Goal: Complete application form

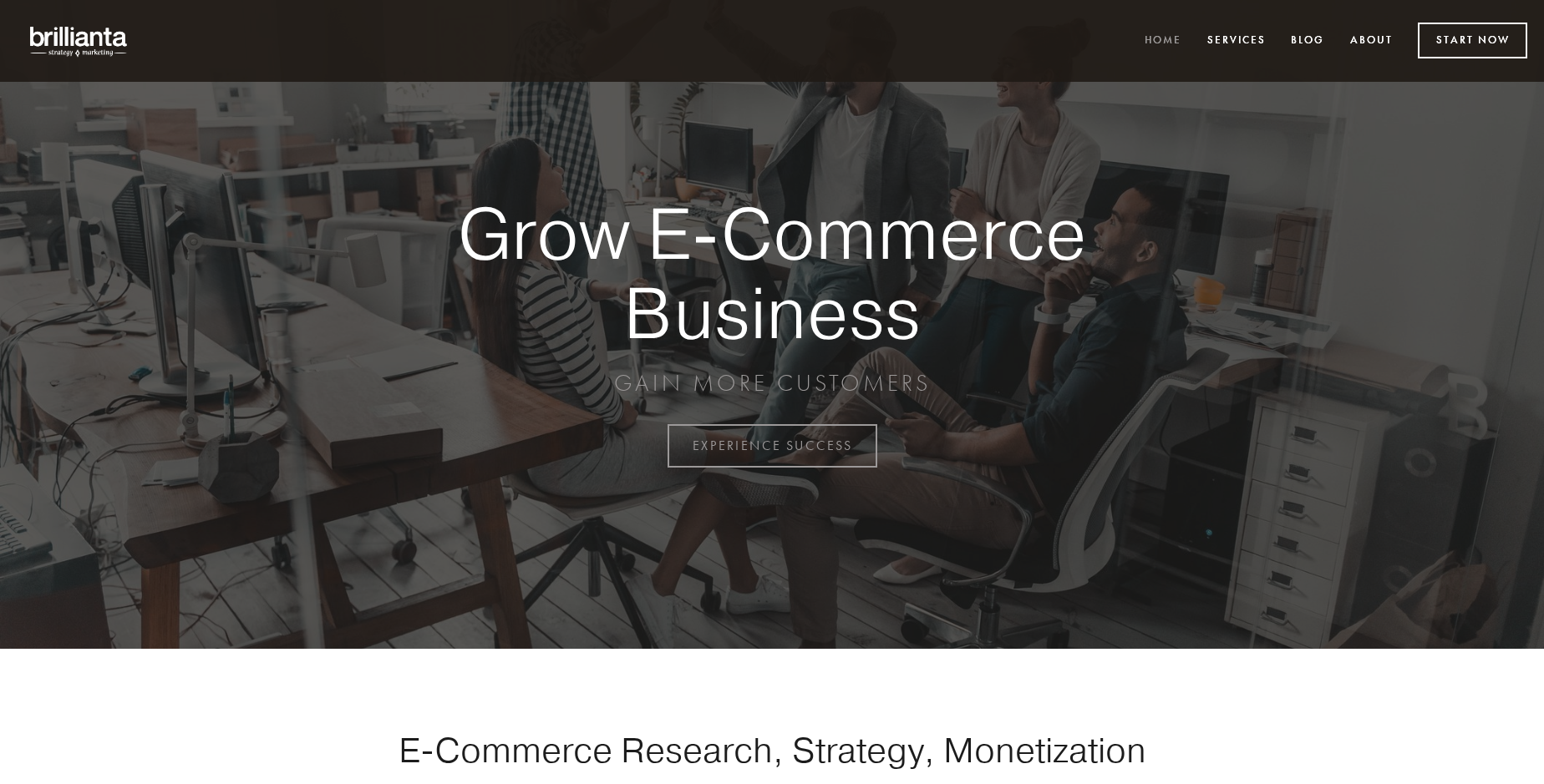
scroll to position [4379, 0]
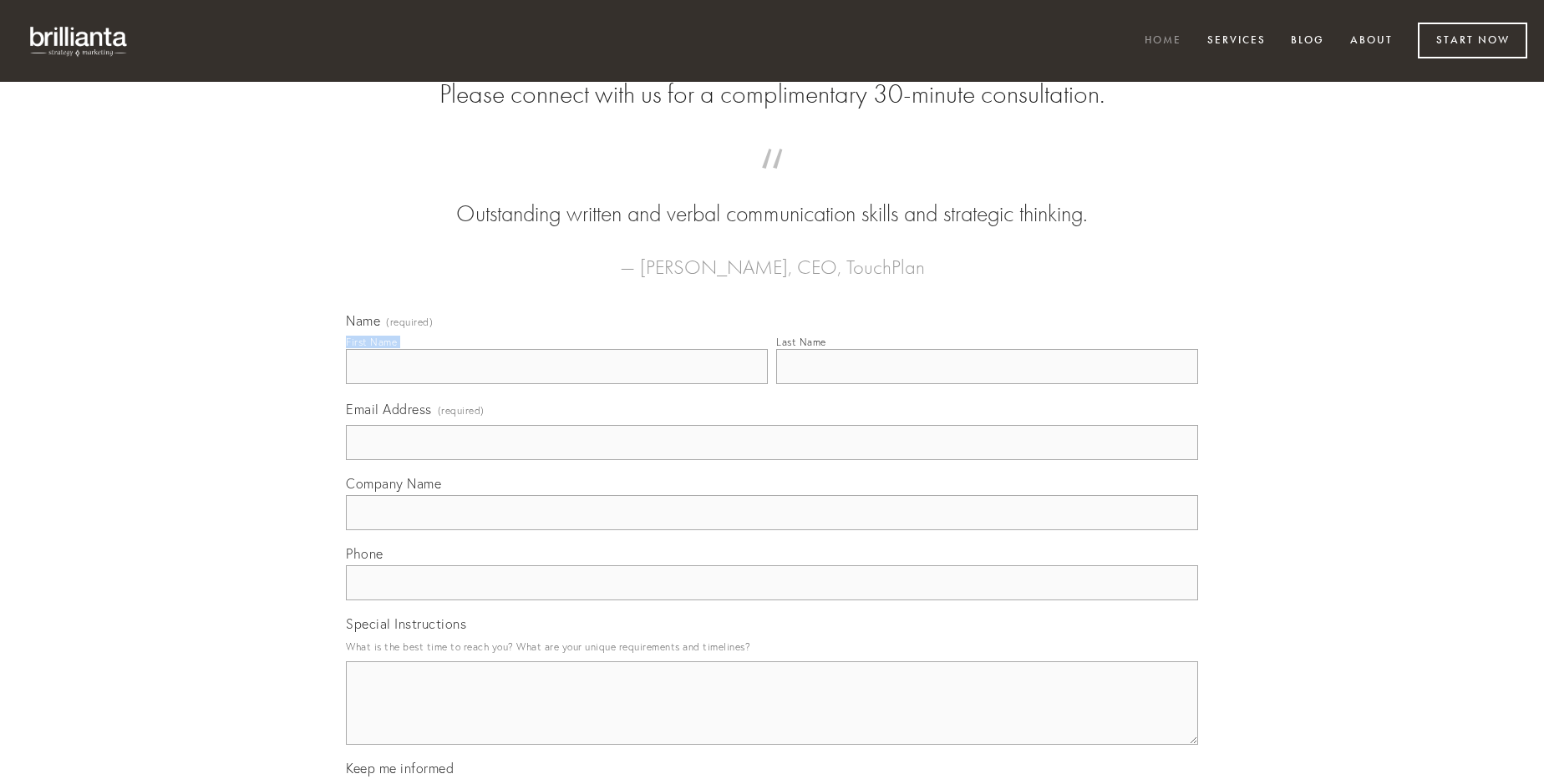
type input "[PERSON_NAME]"
click at [987, 384] on input "Last Name" at bounding box center [987, 367] width 422 height 35
type input "[PERSON_NAME]"
click at [772, 460] on input "Email Address (required)" at bounding box center [772, 443] width 852 height 35
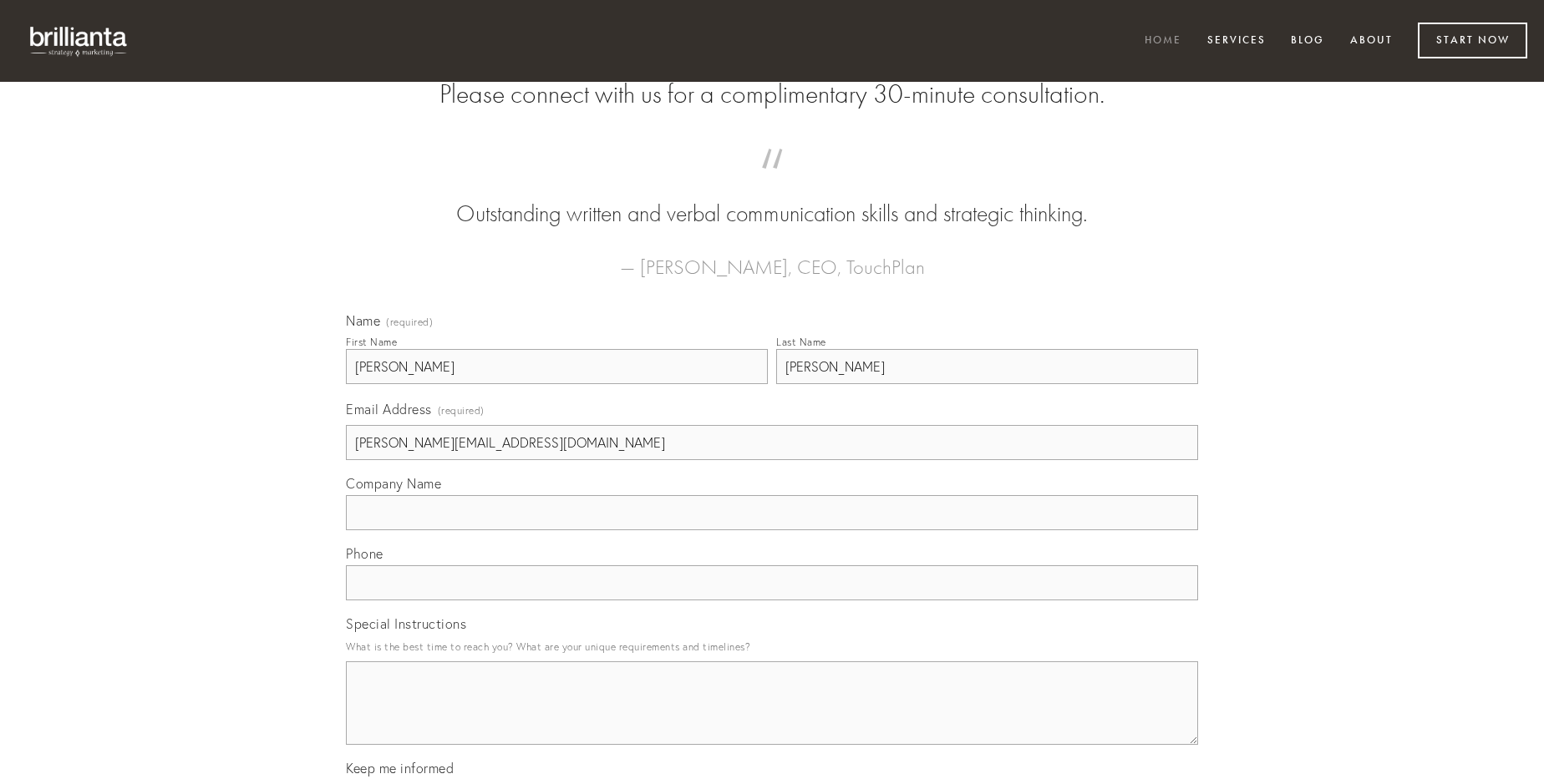
type input "[PERSON_NAME][EMAIL_ADDRESS][DOMAIN_NAME]"
click at [772, 530] on input "Company Name" at bounding box center [772, 513] width 852 height 35
type input "desparatus"
click at [772, 600] on input "text" at bounding box center [772, 583] width 852 height 35
click at [772, 719] on textarea "Special Instructions" at bounding box center [772, 703] width 852 height 84
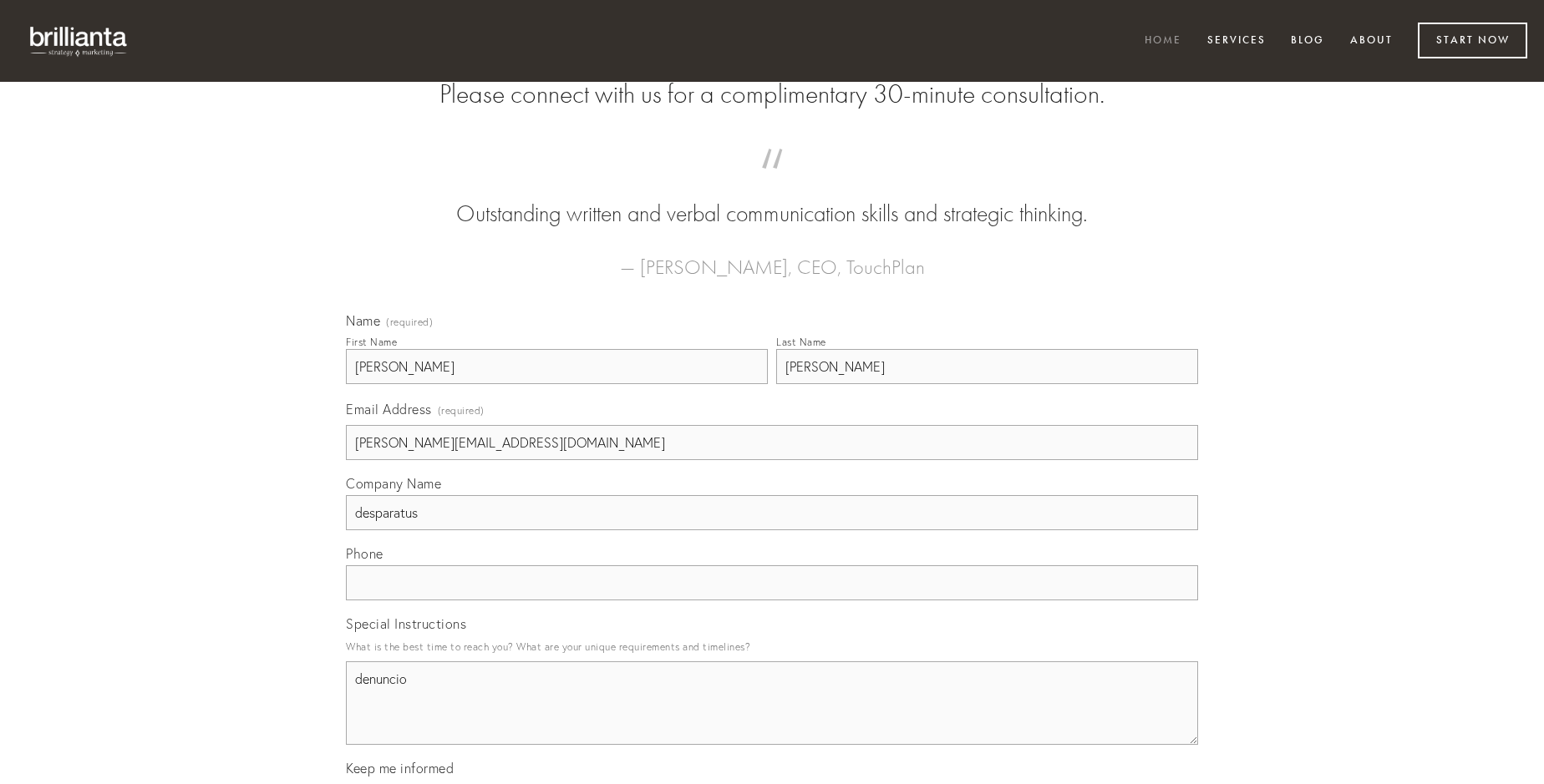
type textarea "denuncio"
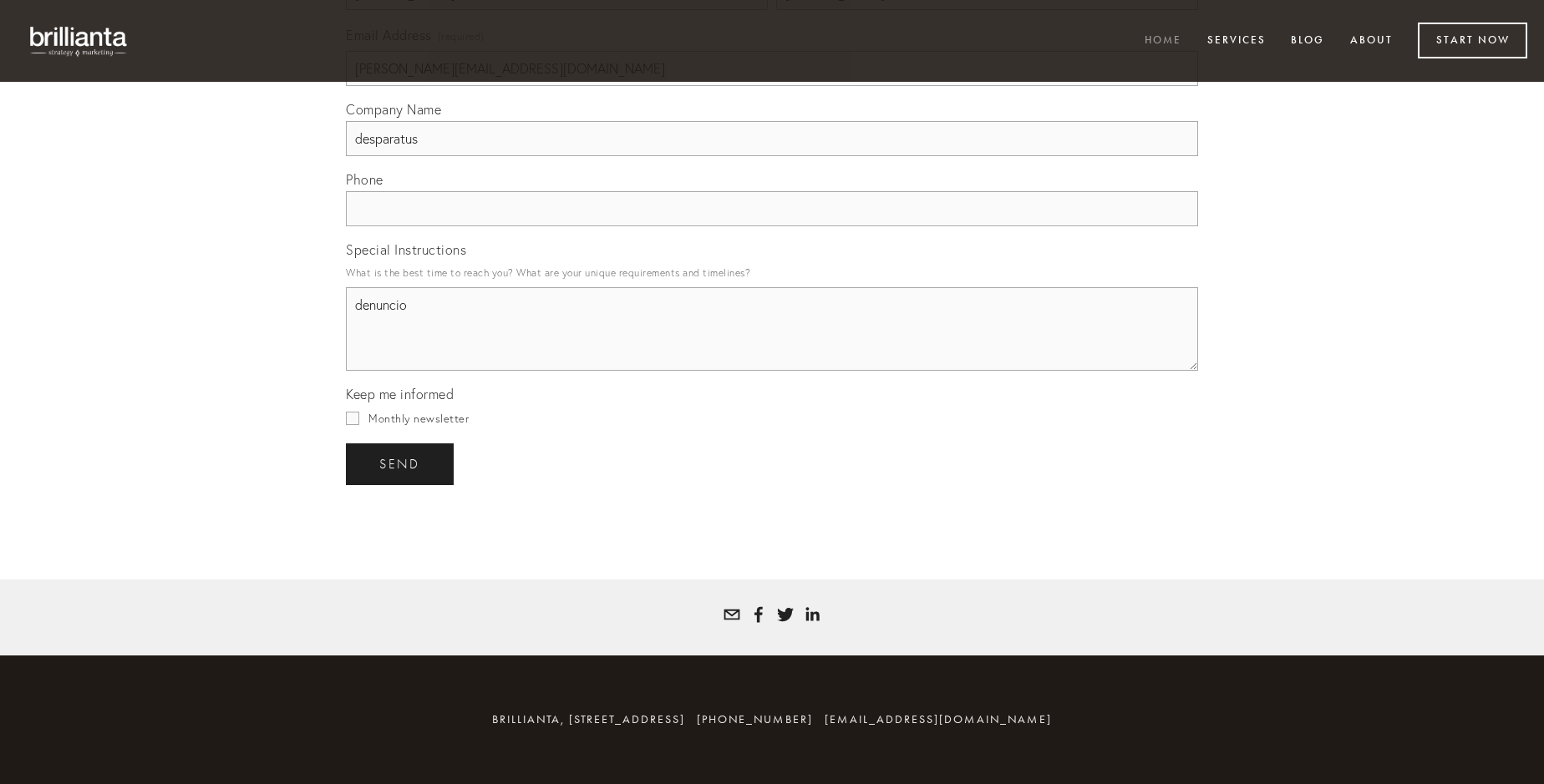
click at [401, 464] on span "send" at bounding box center [399, 465] width 41 height 15
